Goal: Information Seeking & Learning: Learn about a topic

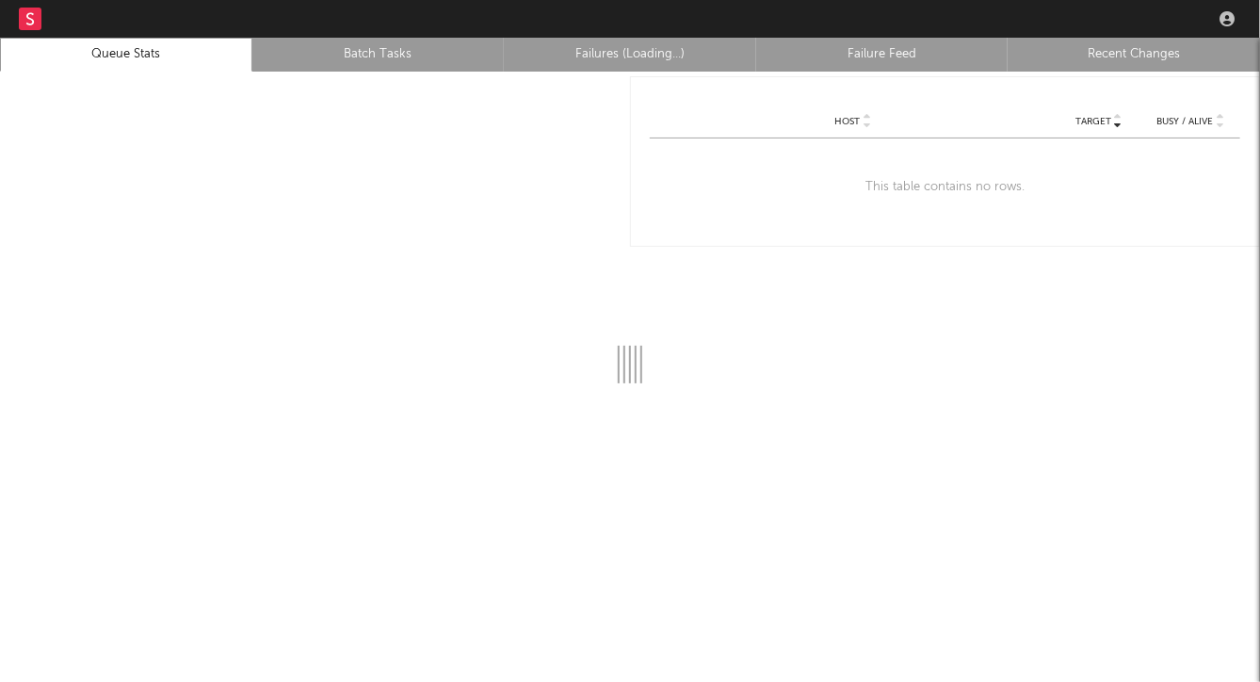
click at [34, 10] on rect at bounding box center [30, 19] width 23 height 23
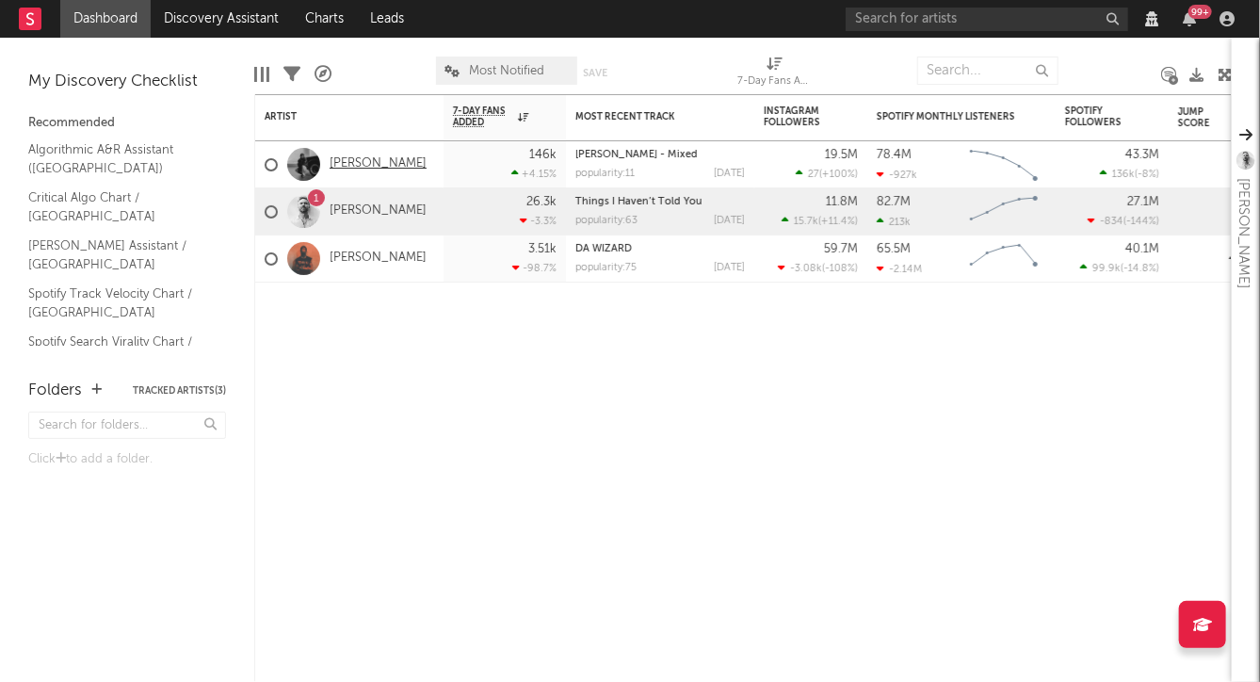
click at [367, 159] on link "[PERSON_NAME]" at bounding box center [378, 164] width 97 height 16
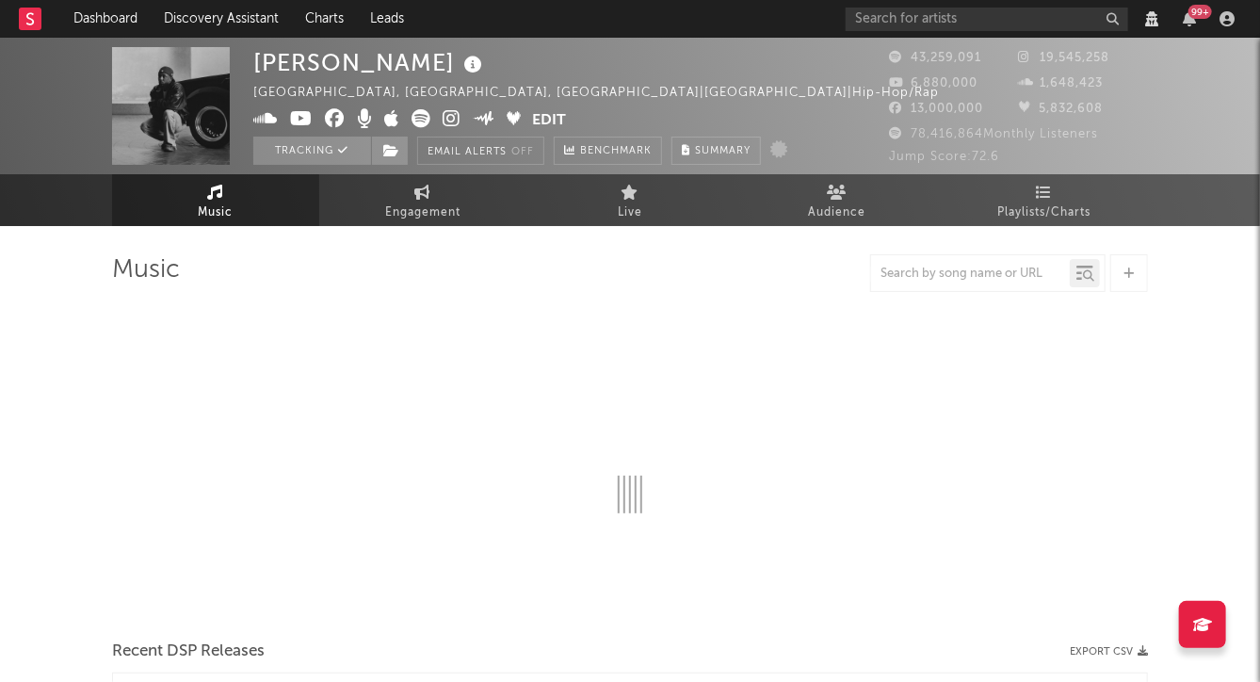
select select "View all"
select select "6m"
select select "View all"
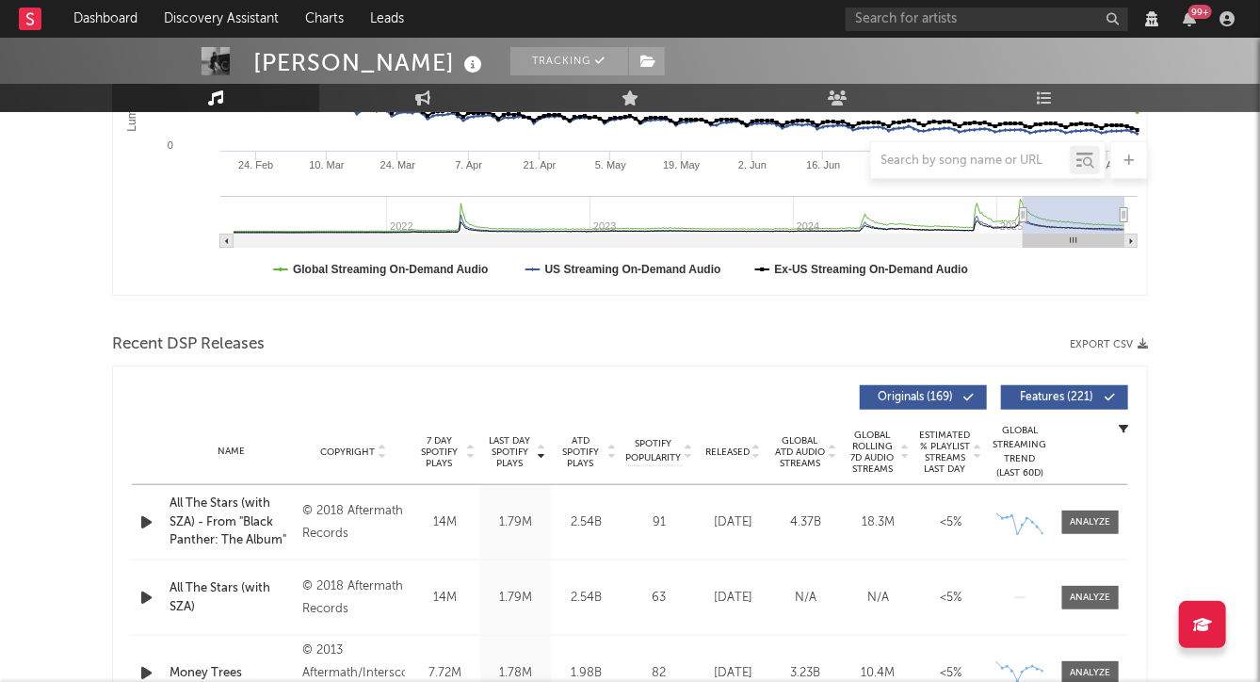
scroll to position [552, 0]
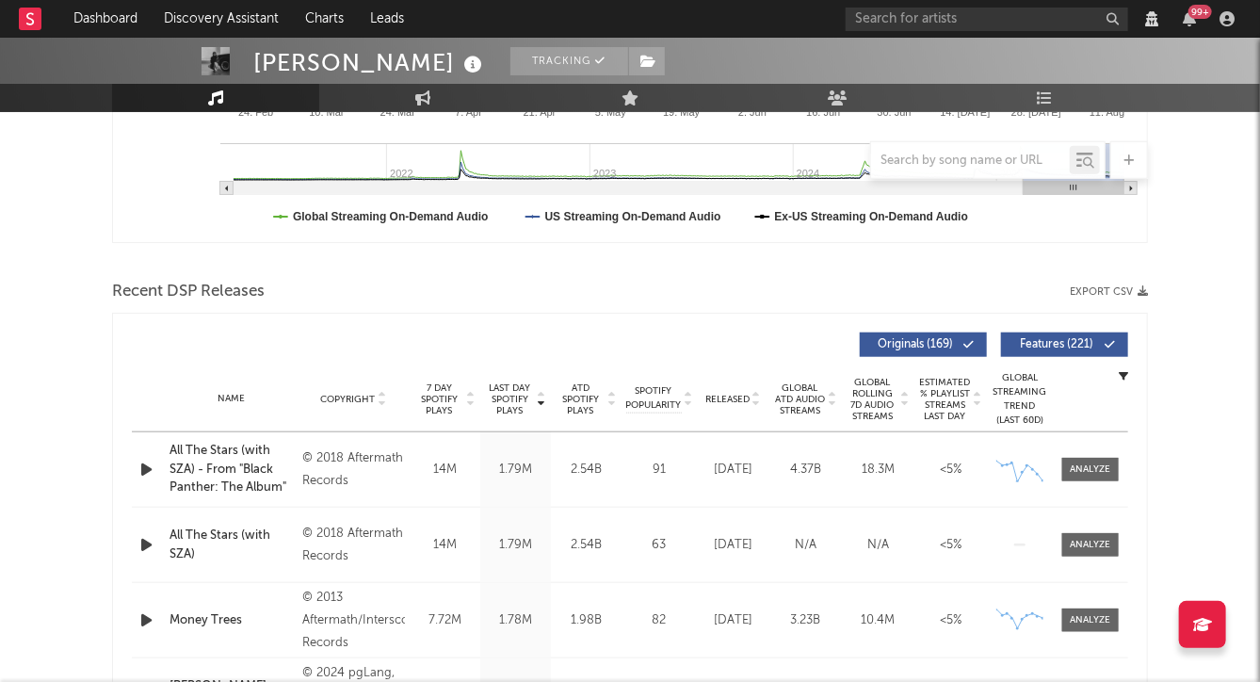
click at [255, 447] on div "All The Stars (with SZA) - From "Black Panther: The Album"" at bounding box center [231, 470] width 123 height 56
click at [1089, 467] on div at bounding box center [1091, 469] width 40 height 14
select select "View all"
select select "6m"
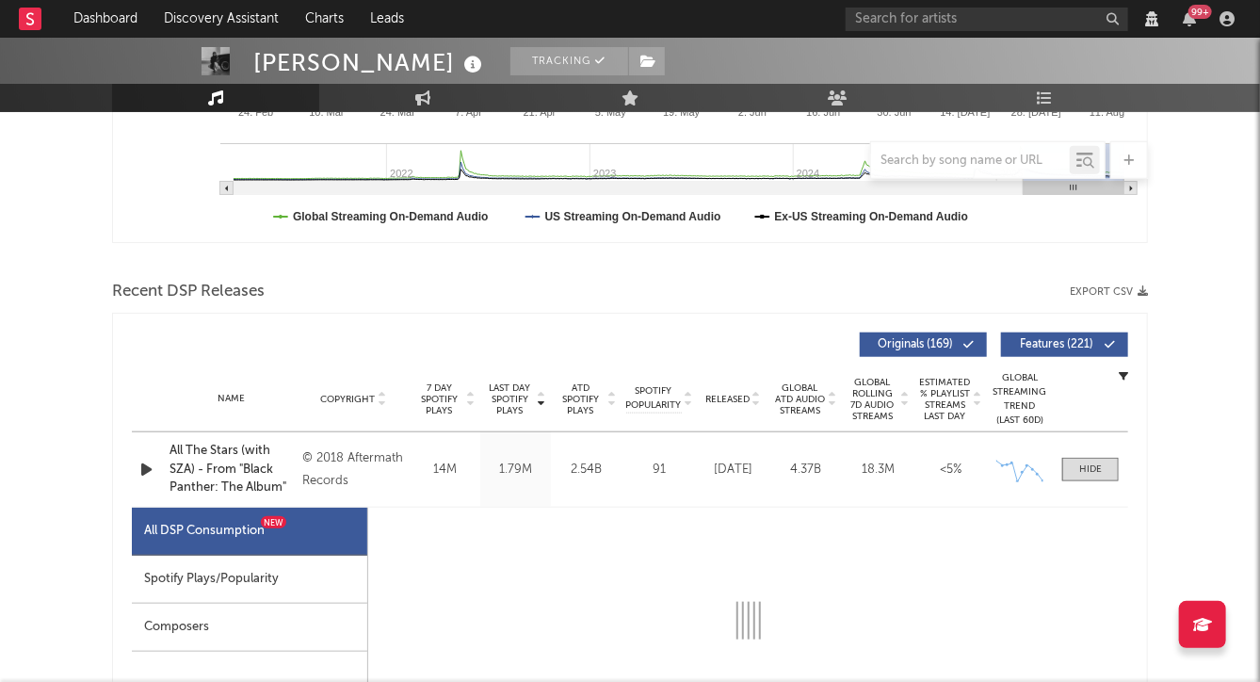
select select "View all"
select select "6m"
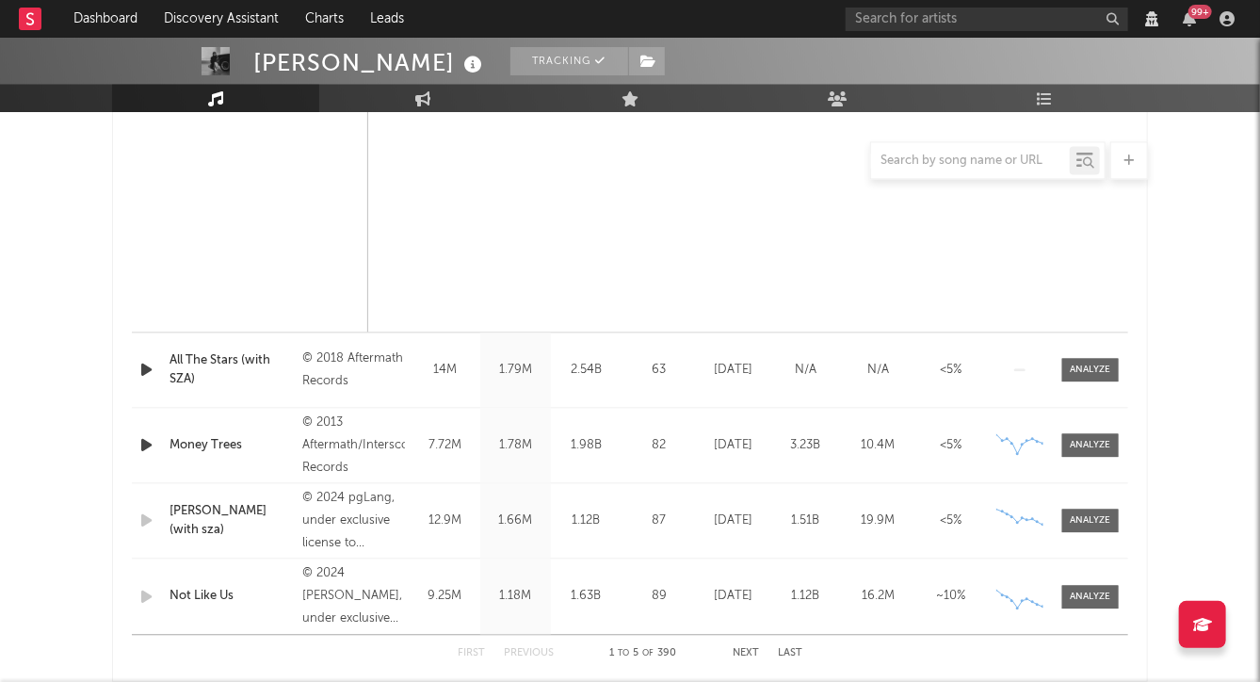
scroll to position [1650, 0]
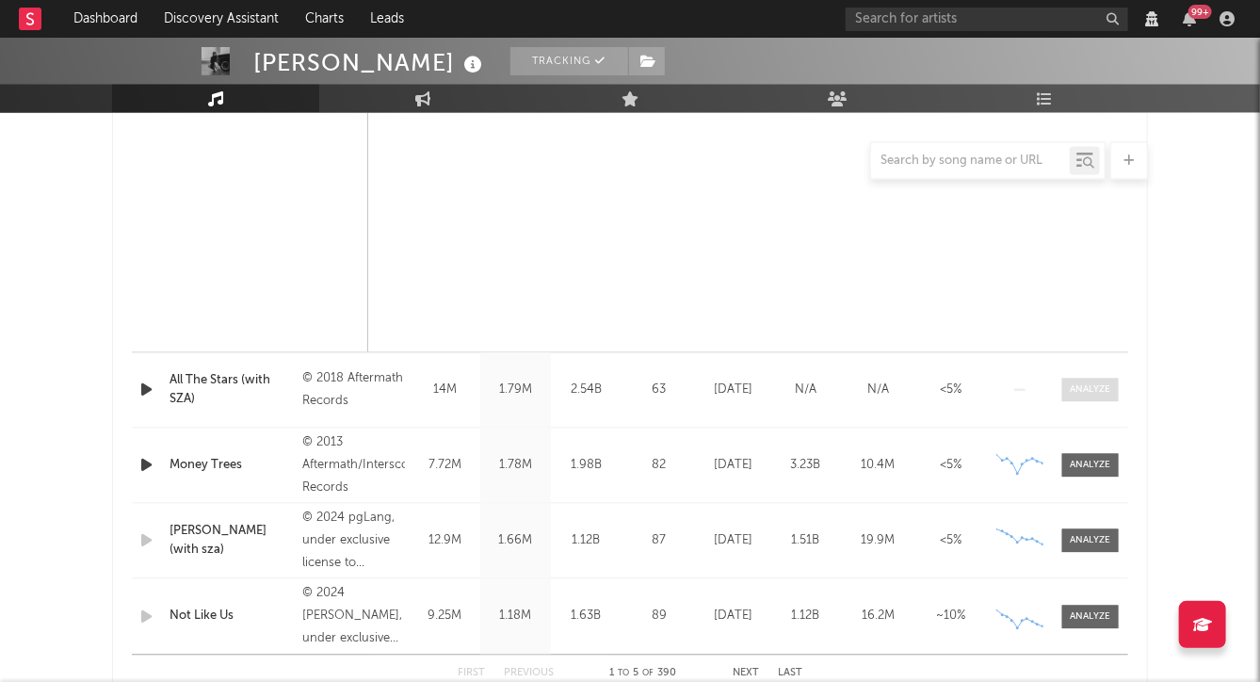
click at [1077, 389] on div at bounding box center [1091, 389] width 40 height 14
select select "View all"
select select "6m"
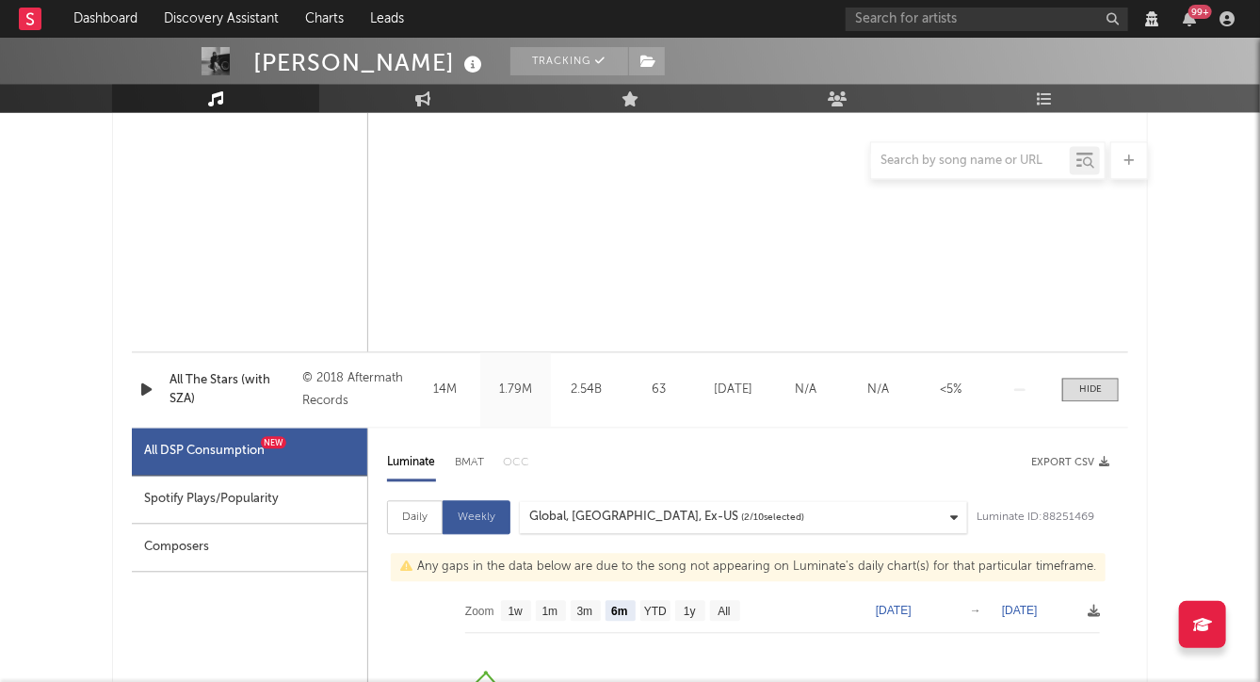
select select "6m"
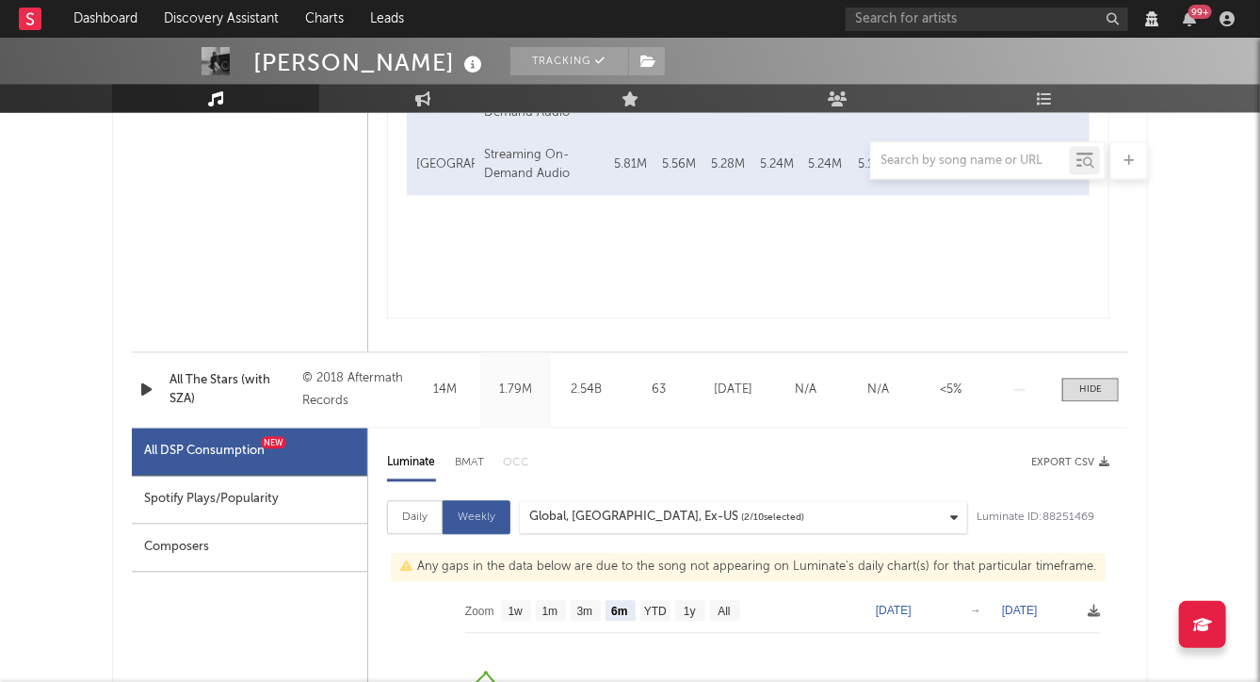
select select "6m"
select select "View all"
select select "6m"
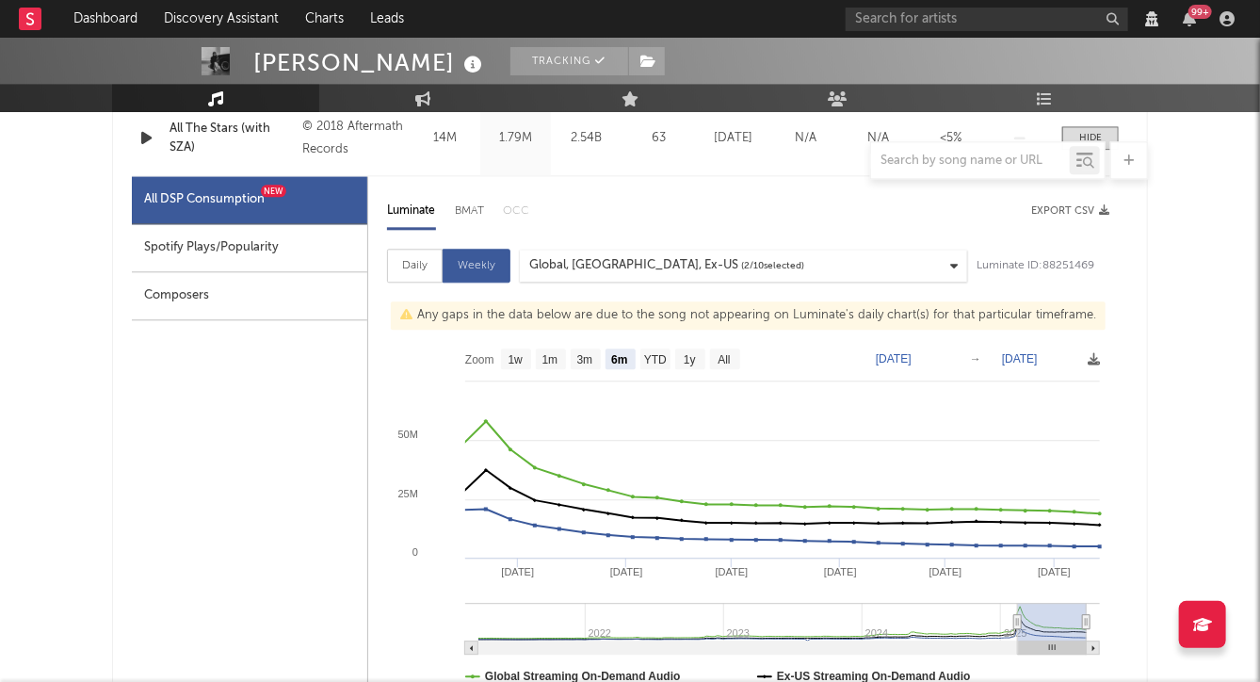
scroll to position [1861, 0]
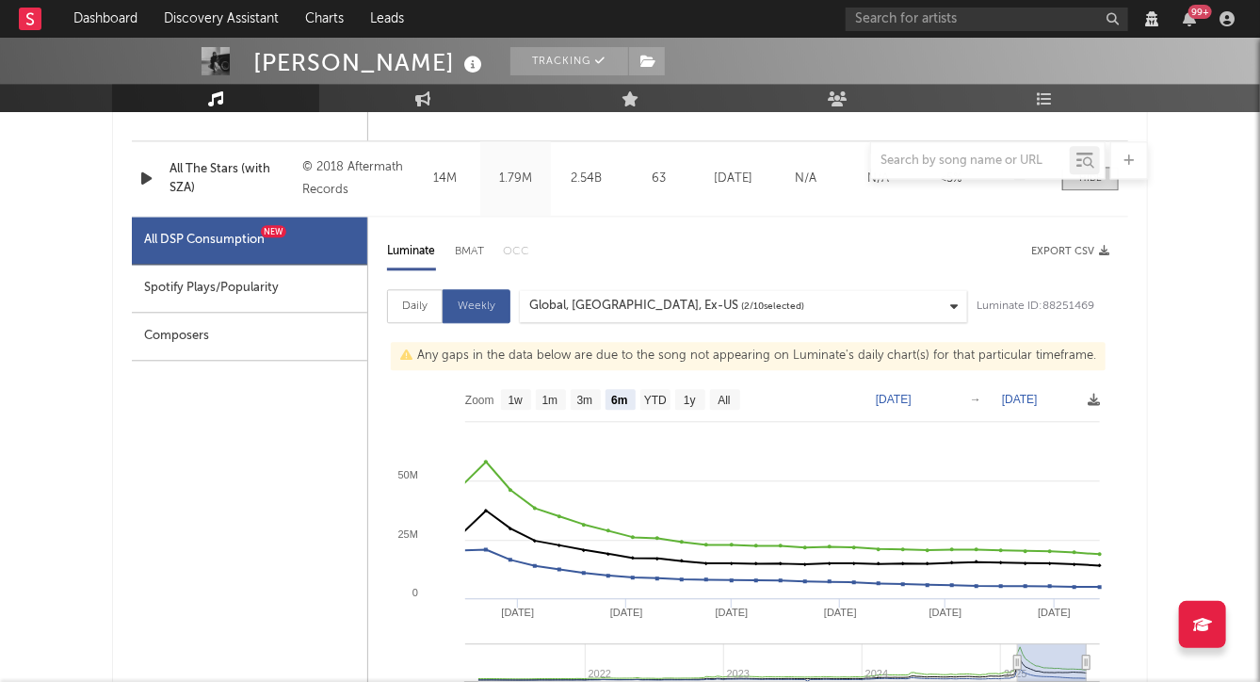
click at [419, 306] on div "Daily" at bounding box center [415, 306] width 56 height 34
select select "6m"
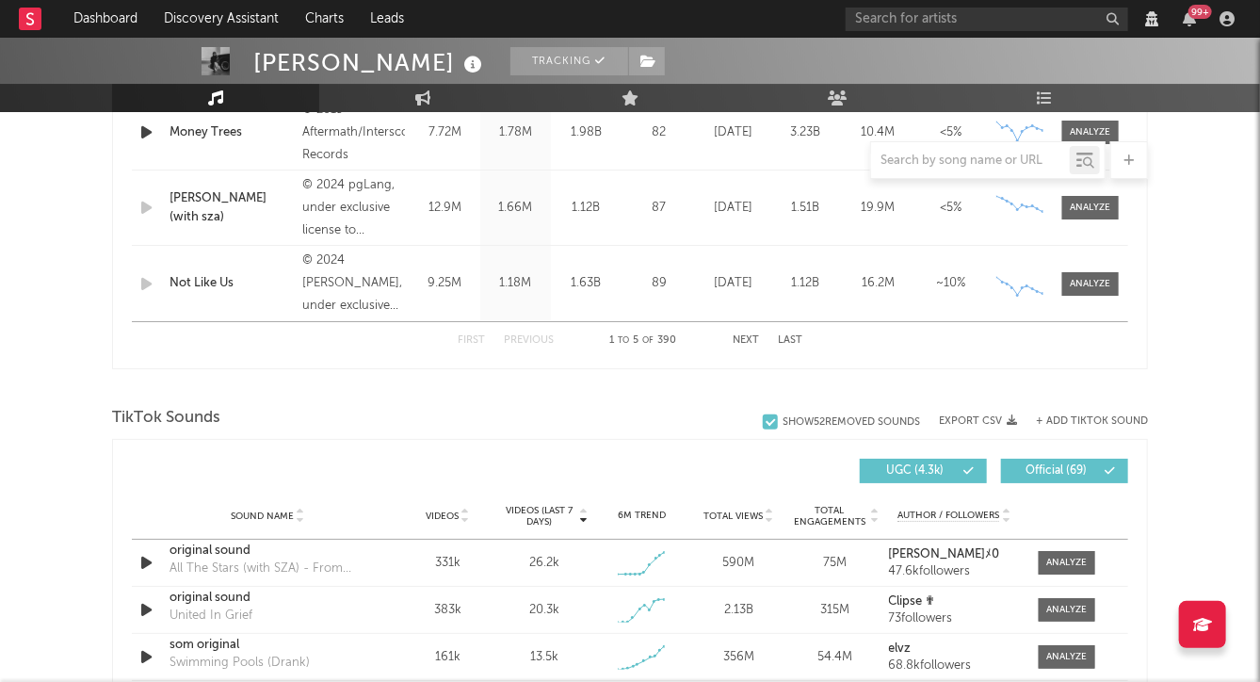
scroll to position [2860, 0]
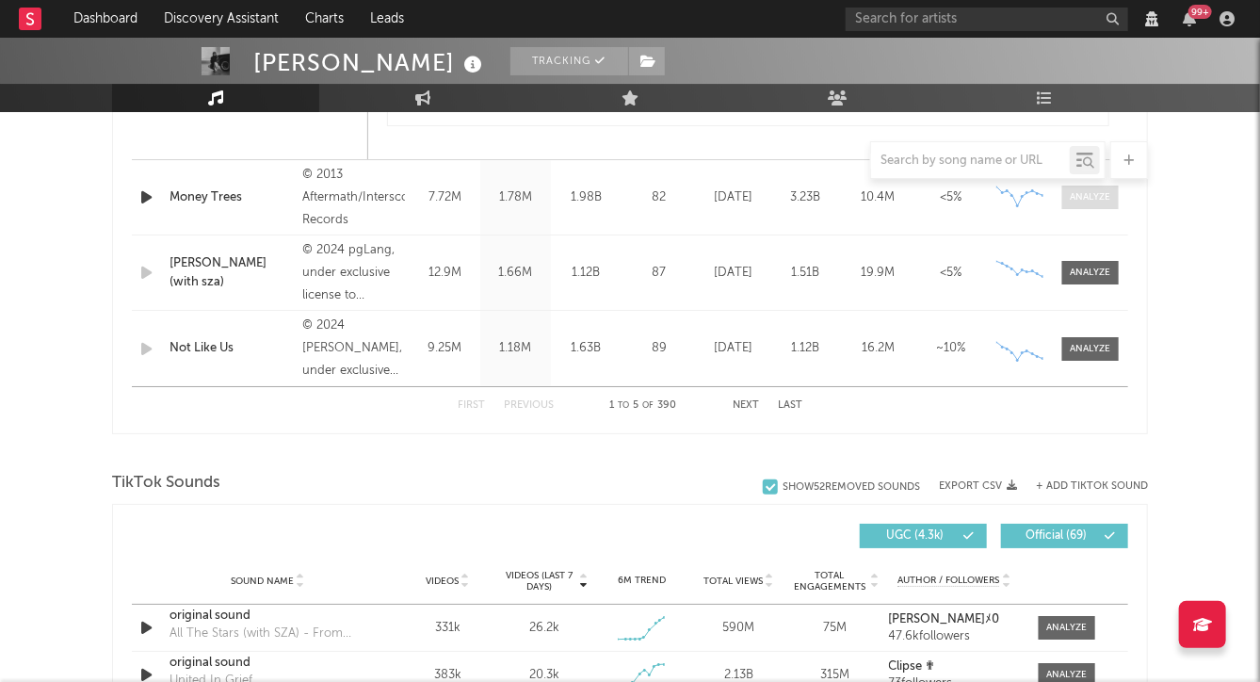
click at [1085, 191] on div at bounding box center [1091, 197] width 40 height 14
select select "View all"
select select "6m"
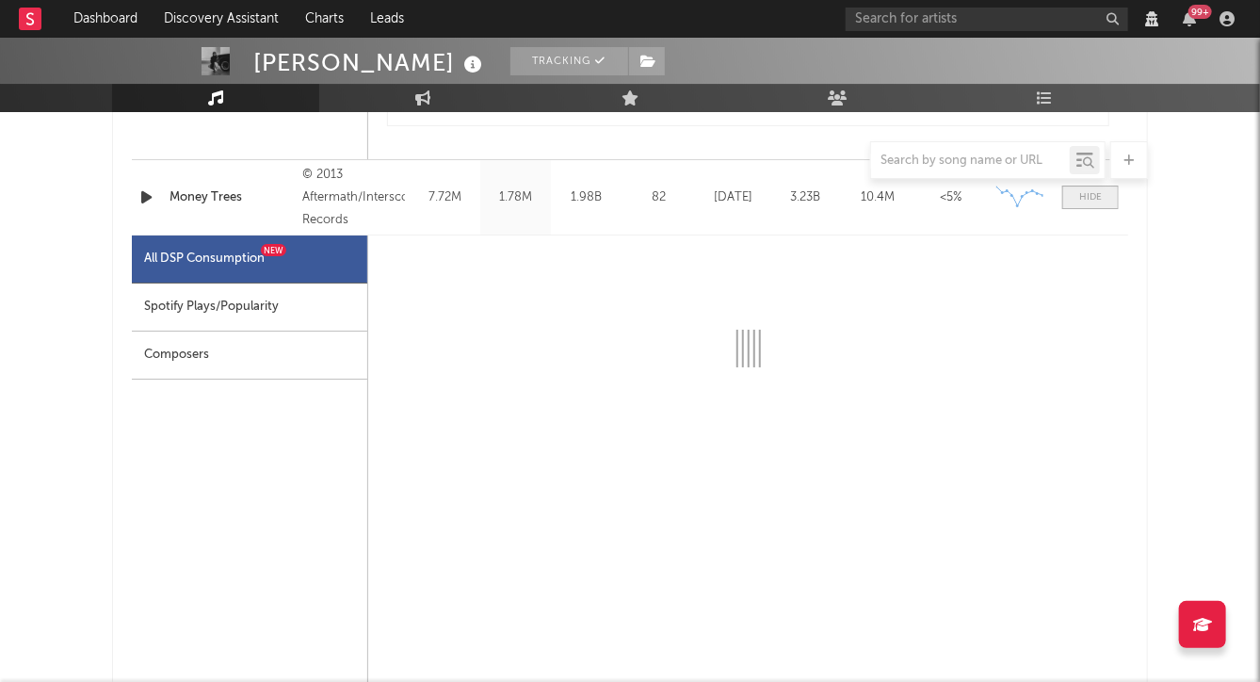
select select "6m"
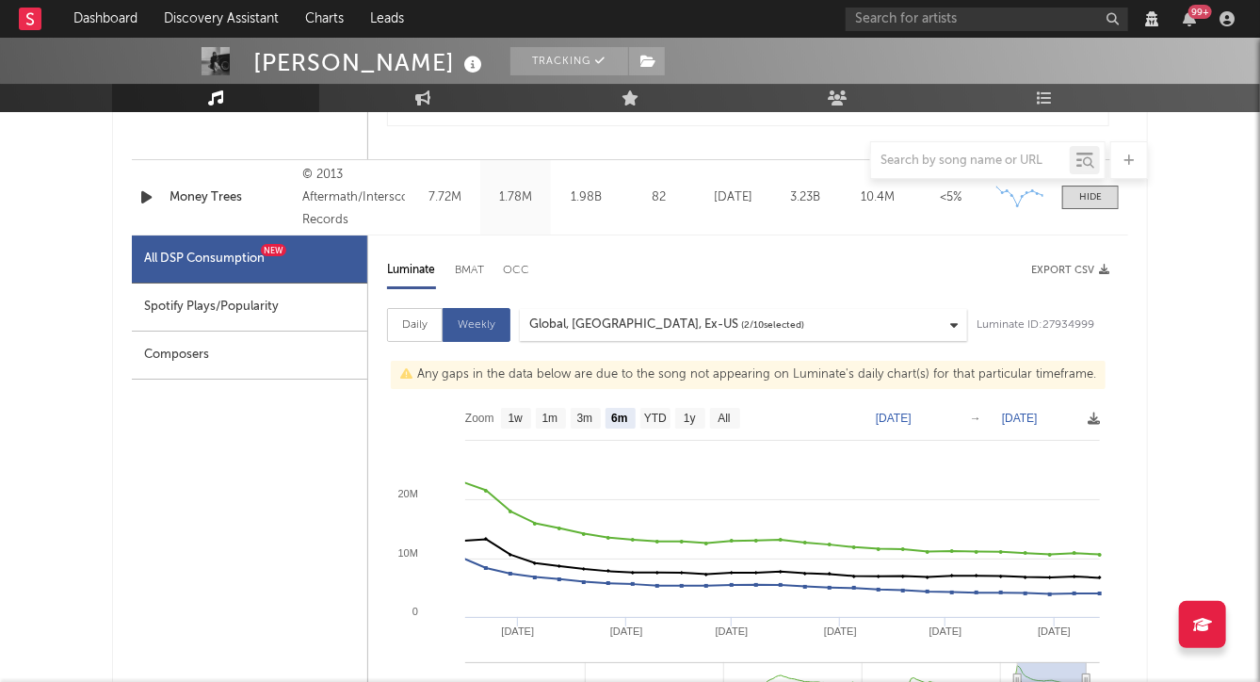
click at [192, 308] on div "Spotify Plays/Popularity" at bounding box center [249, 307] width 235 height 48
select select "6m"
select select "1w"
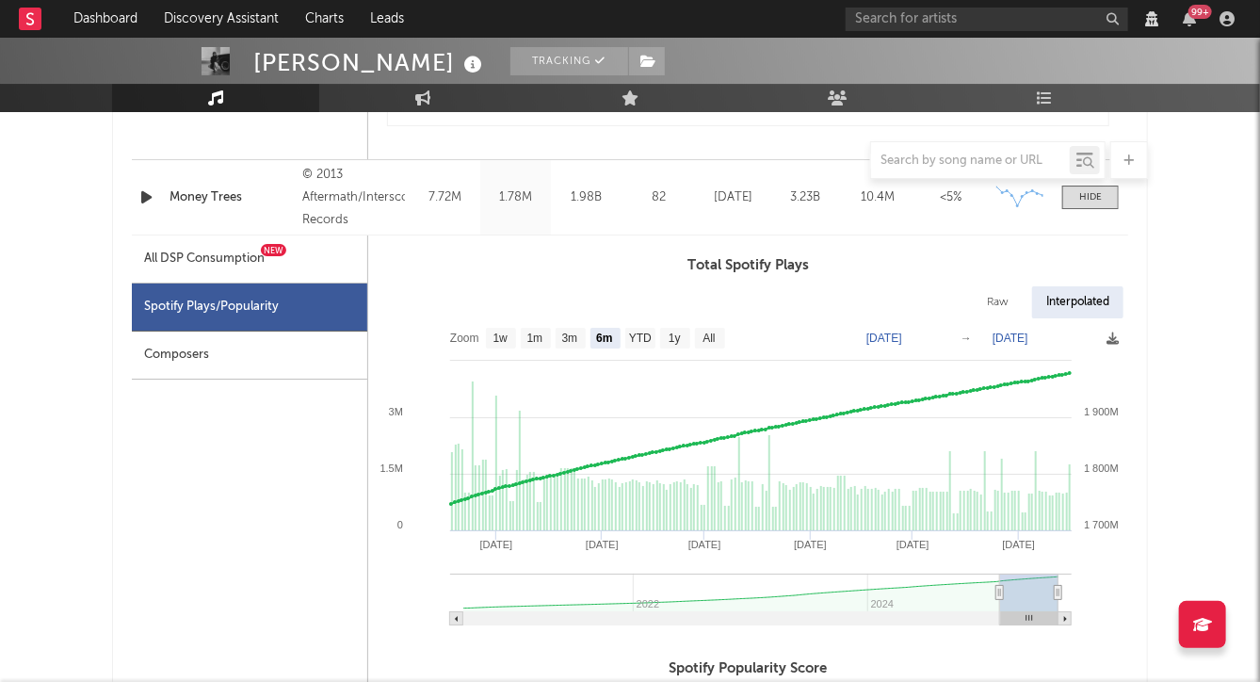
click at [218, 360] on div "Composers" at bounding box center [249, 356] width 235 height 48
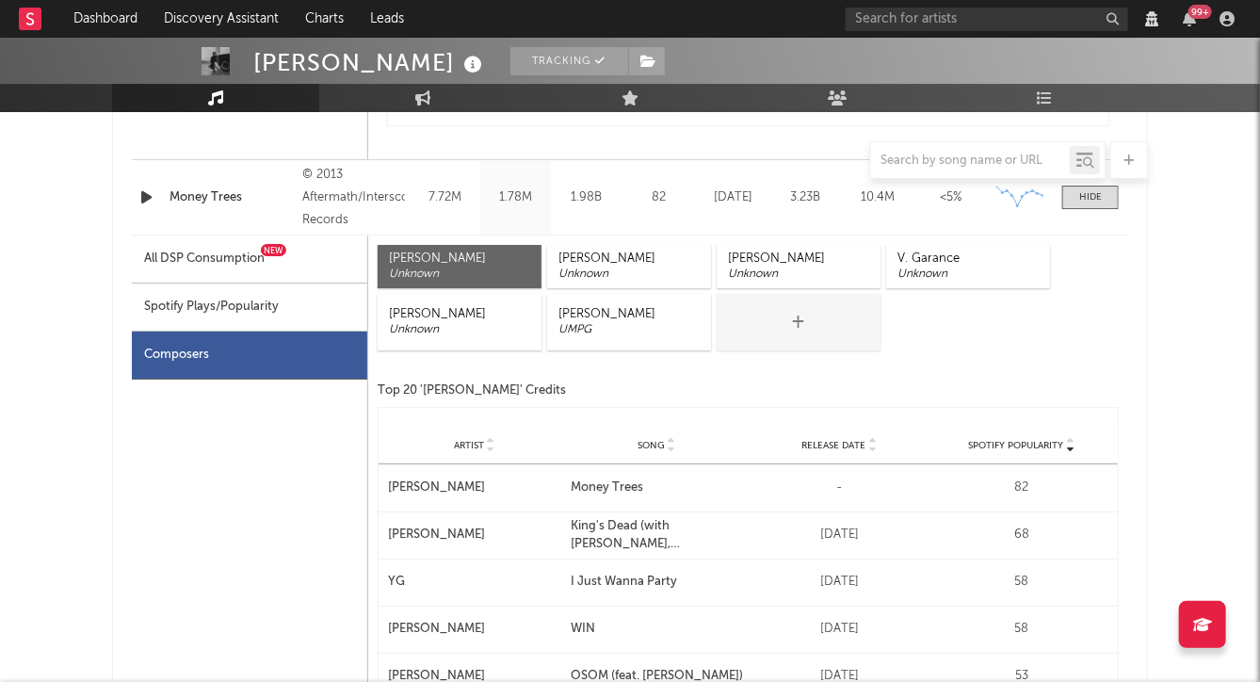
click at [241, 254] on div "All DSP Consumption New" at bounding box center [204, 259] width 121 height 23
select select "6m"
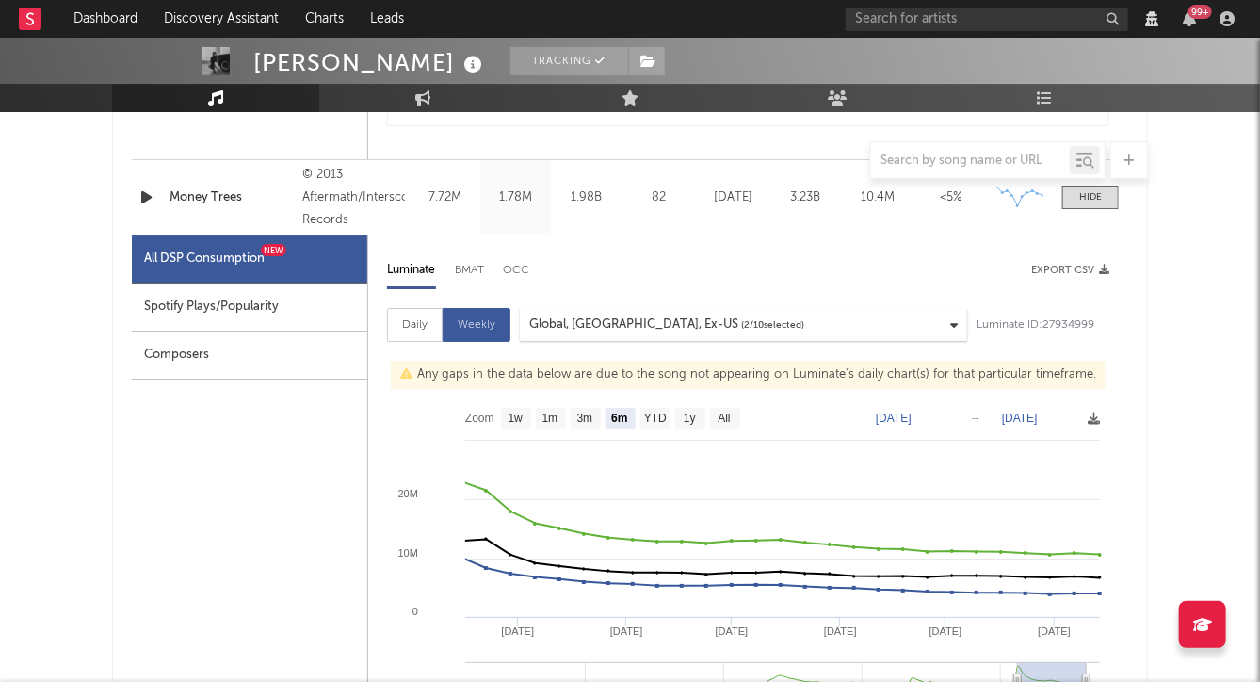
select select "6m"
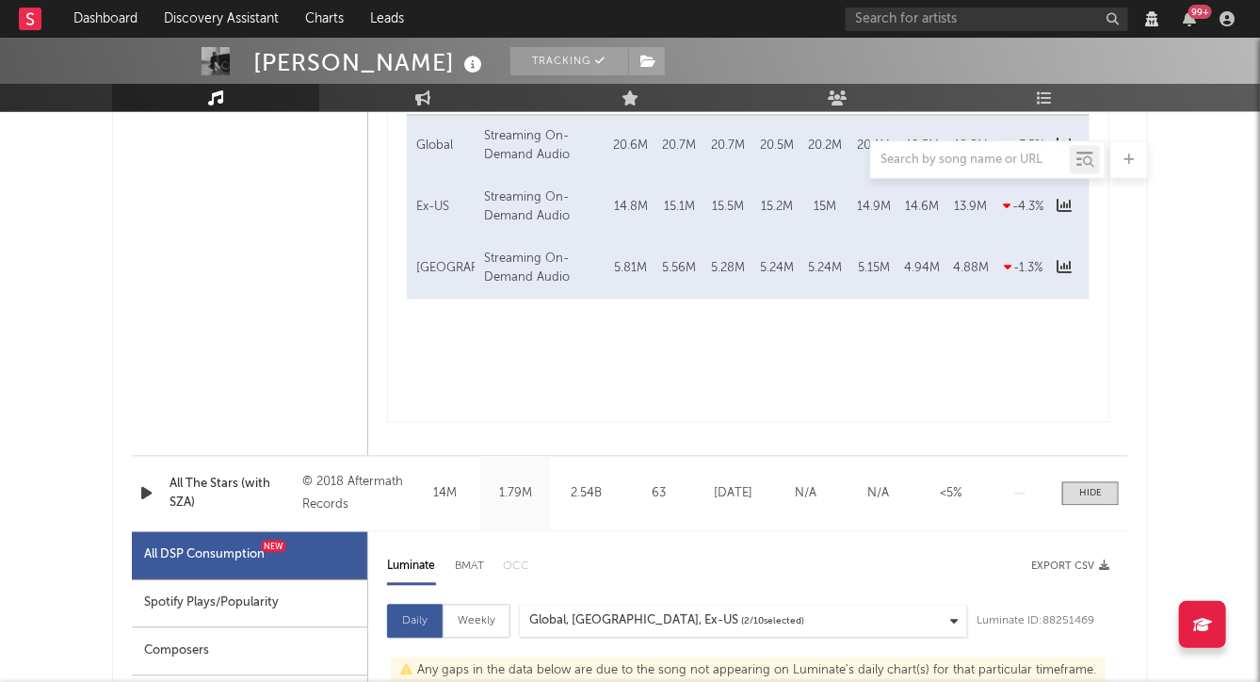
scroll to position [1867, 0]
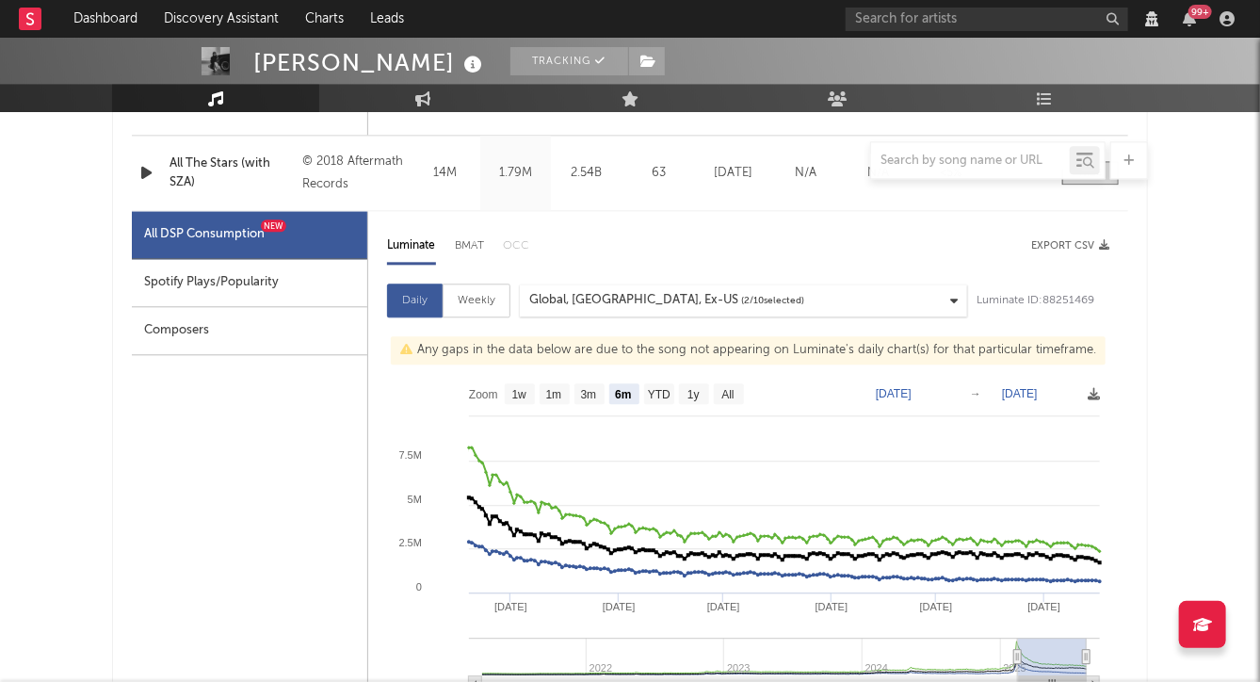
click at [466, 304] on div "Weekly" at bounding box center [477, 300] width 68 height 34
select select "6m"
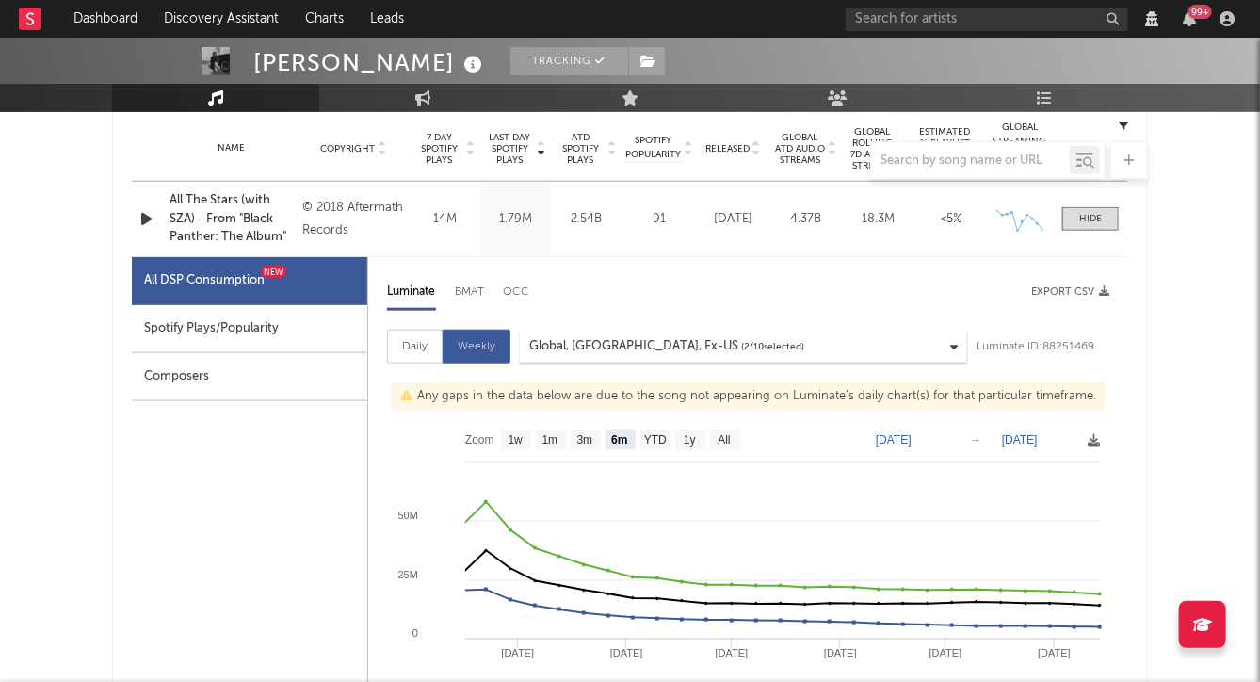
scroll to position [793, 0]
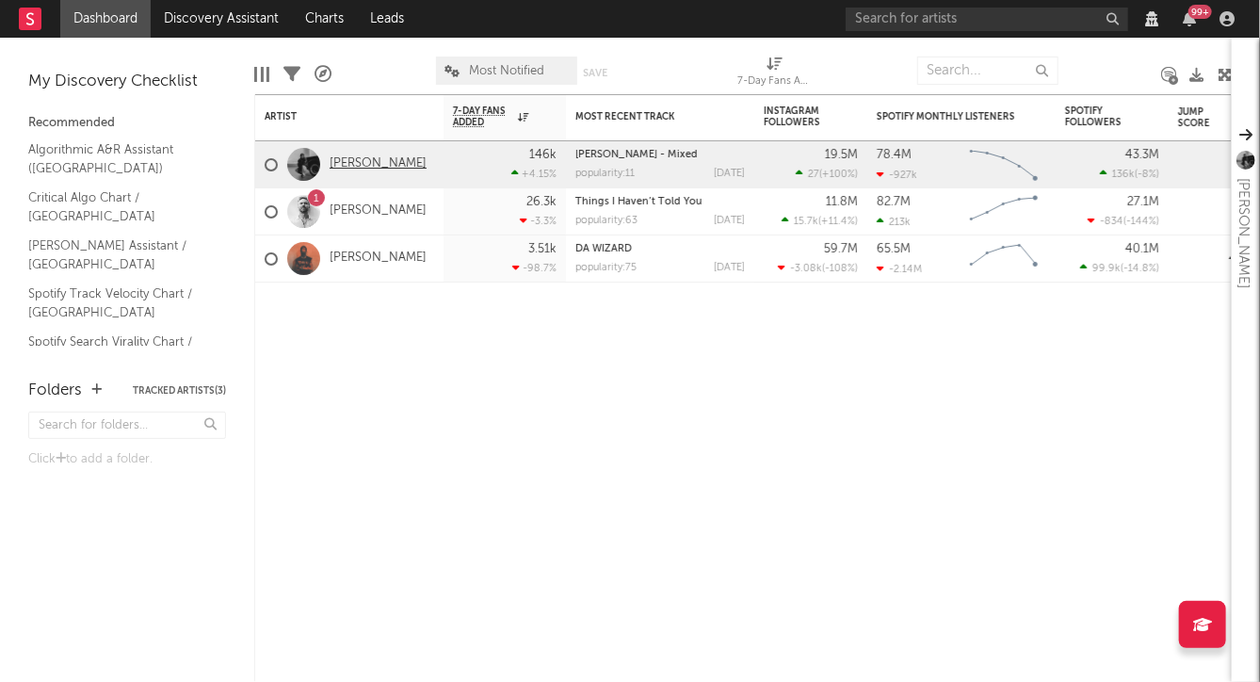
click at [389, 168] on link "[PERSON_NAME]" at bounding box center [378, 164] width 97 height 16
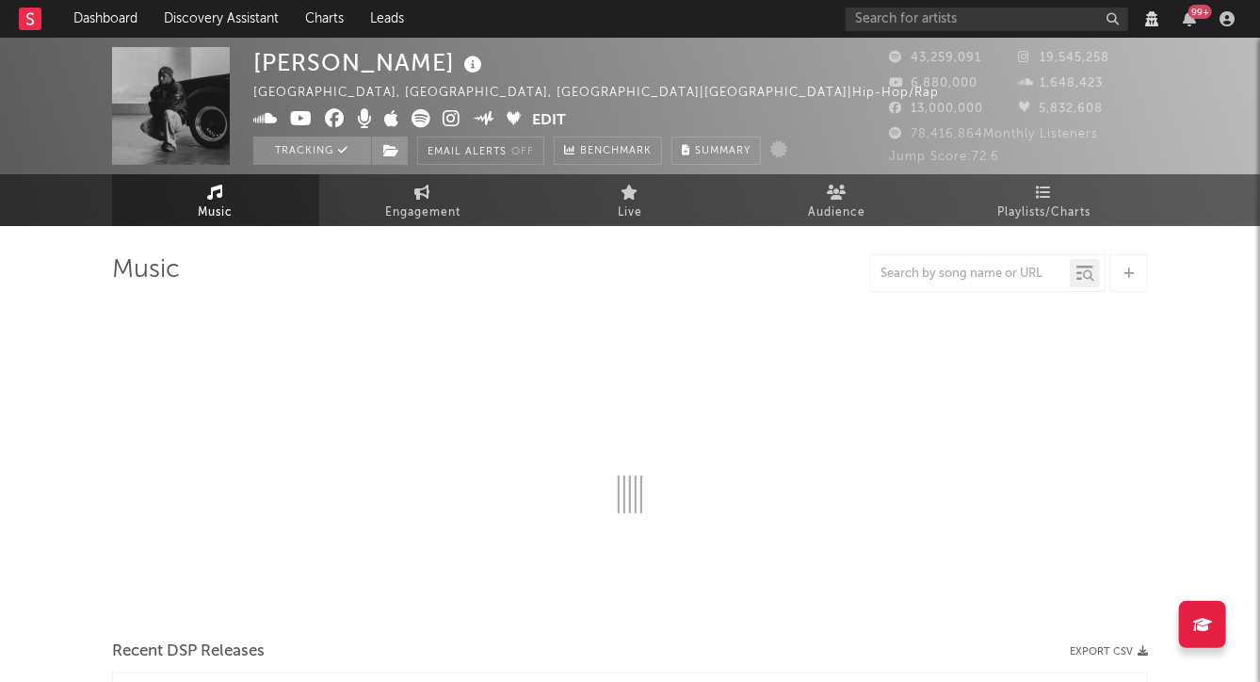
select select "View all"
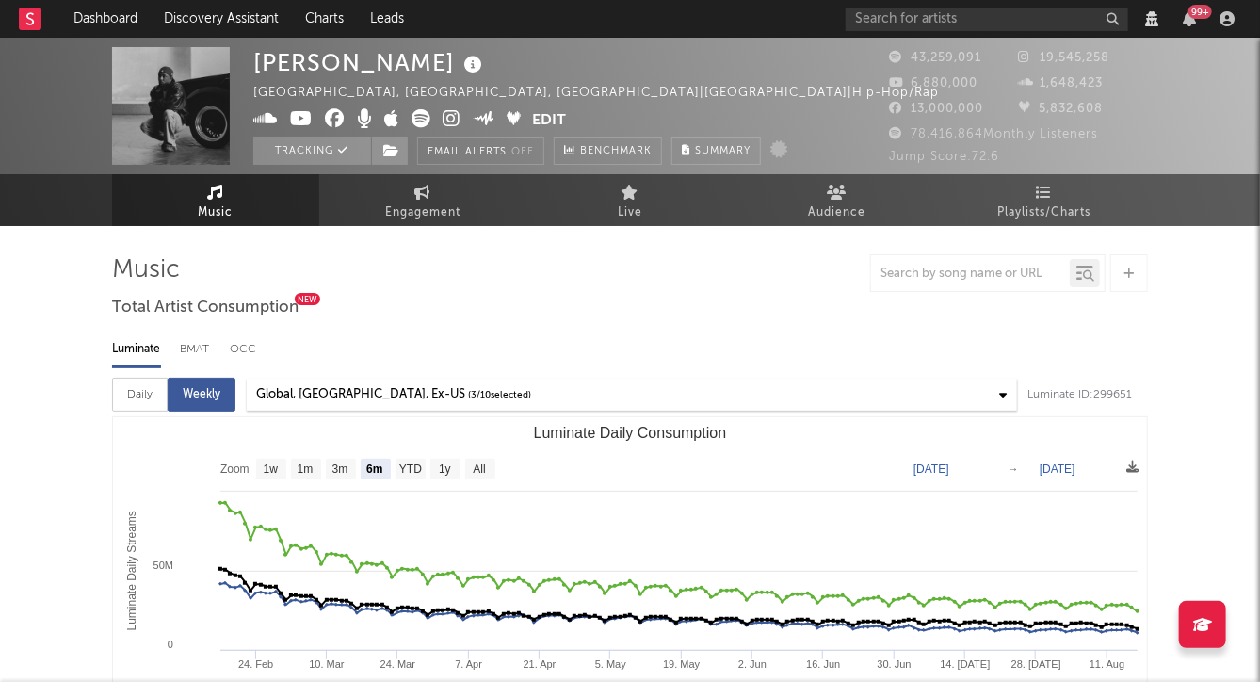
select select "View all"
select select "6m"
select select "View all"
select select "6m"
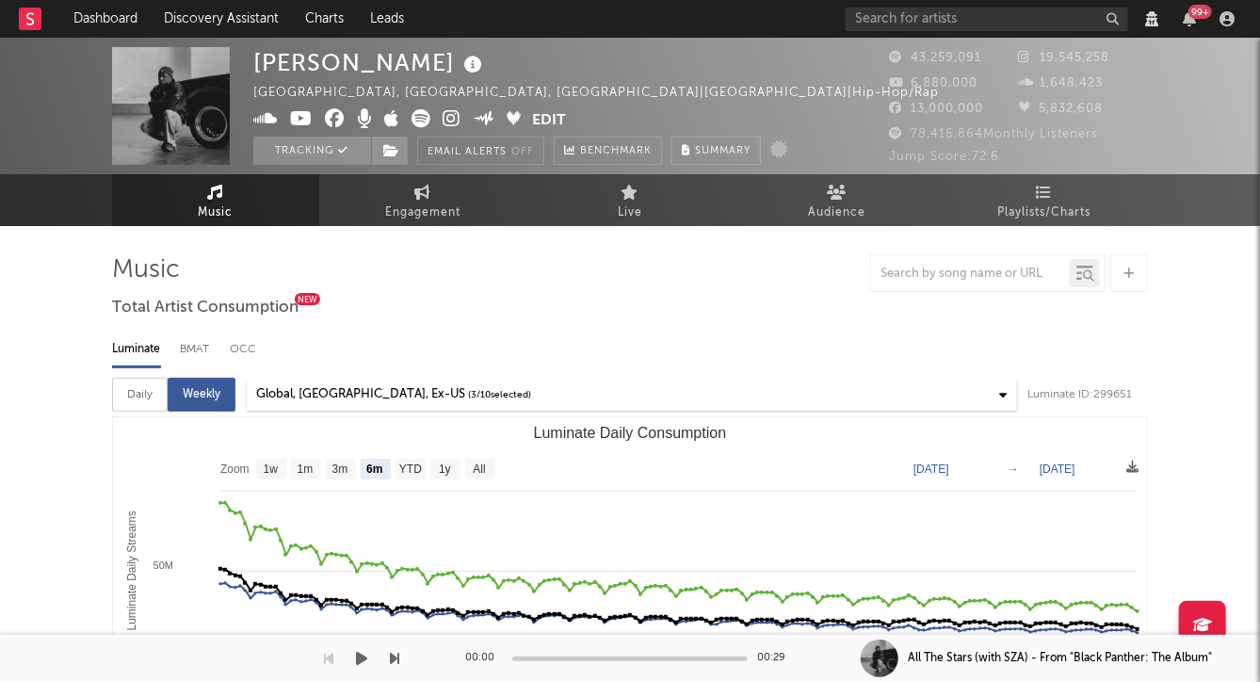
select select "View all"
select select "6m"
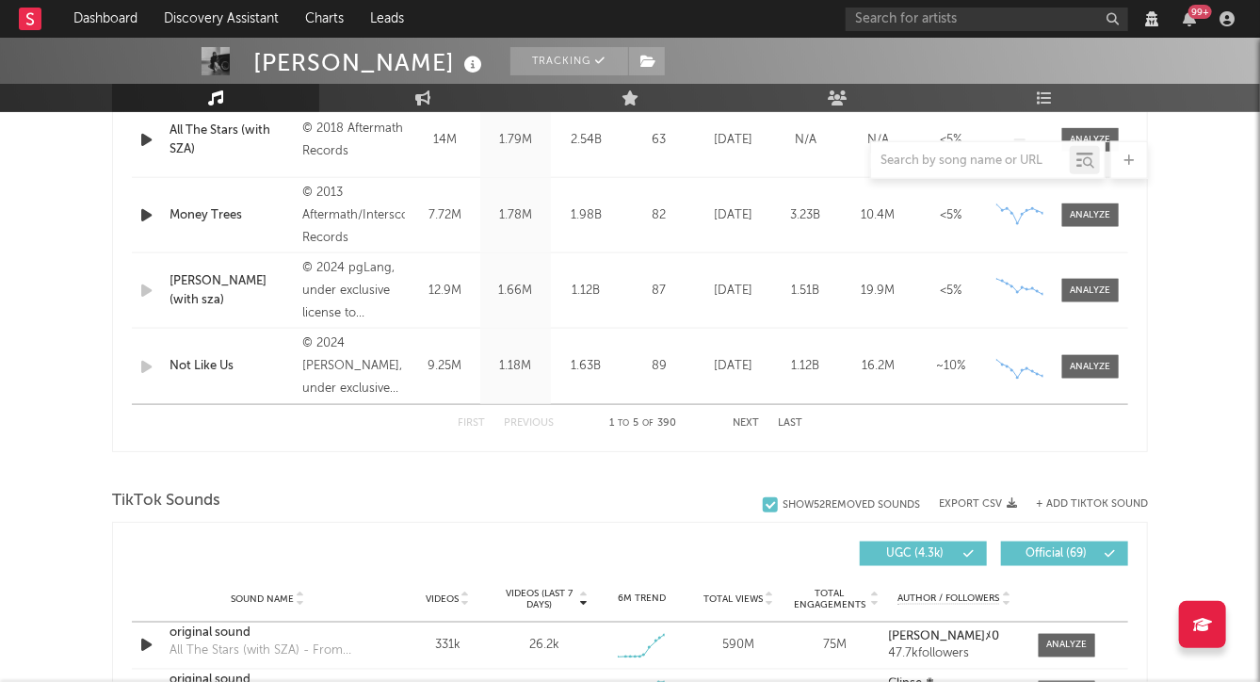
scroll to position [1070, 0]
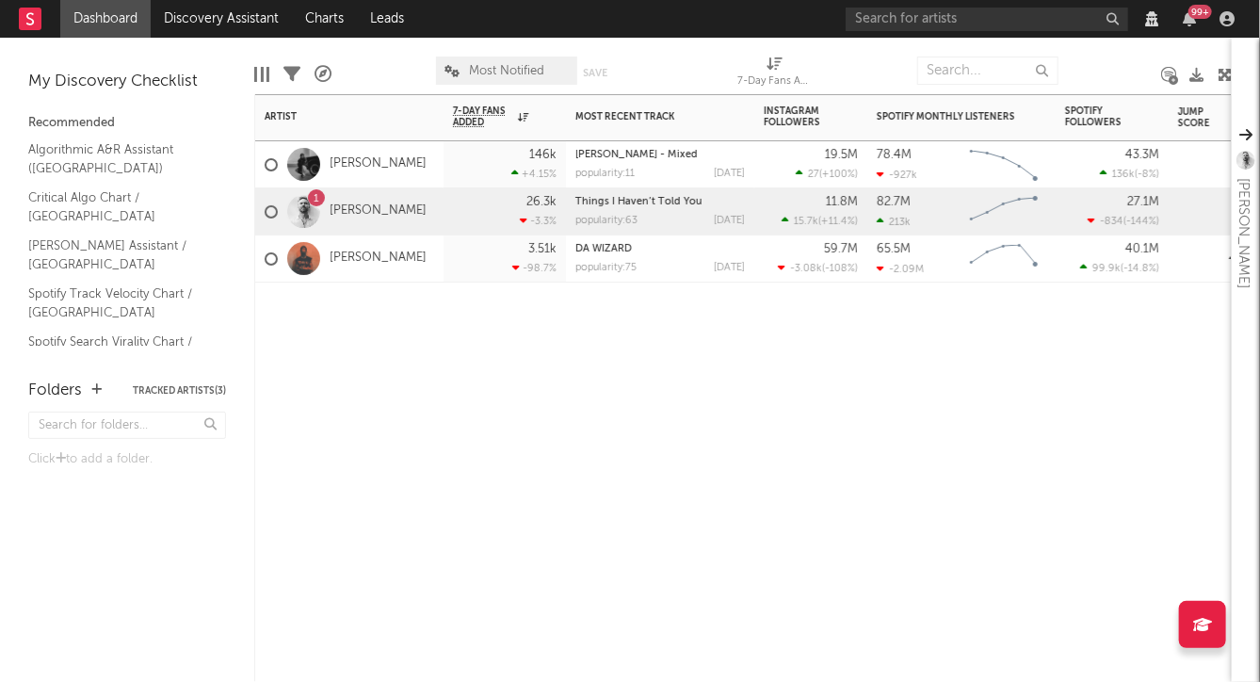
click at [369, 392] on div "Artist Notifications 7-Day Fans Added WoW % Change Most Recent Track Popularity…" at bounding box center [743, 388] width 978 height 588
click at [332, 550] on div "Artist Notifications 7-Day Fans Added WoW % Change Most Recent Track Popularity…" at bounding box center [743, 388] width 978 height 588
